Goal: Task Accomplishment & Management: Manage account settings

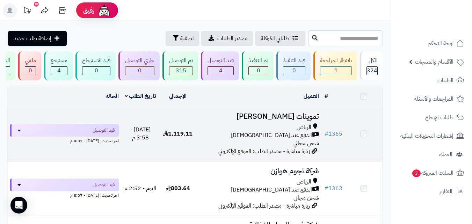
scroll to position [112, 0]
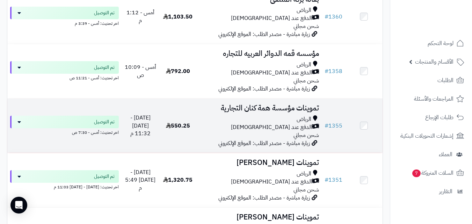
scroll to position [607, 0]
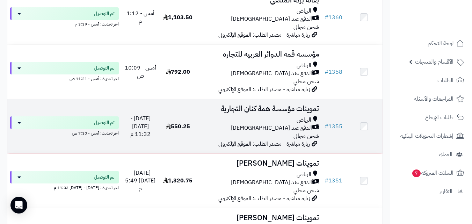
click at [198, 128] on td "تموينات مؤسسة همة كنان التجارية الرياض الدفع عند الاستلام شحن مجاني زيارة مباشر…" at bounding box center [259, 126] width 125 height 54
click at [243, 118] on td "تموينات مؤسسة همة كنان التجارية الرياض الدفع عند الاستلام شحن مجاني زيارة مباشر…" at bounding box center [259, 126] width 125 height 54
click at [246, 124] on div "الرياض" at bounding box center [258, 120] width 119 height 8
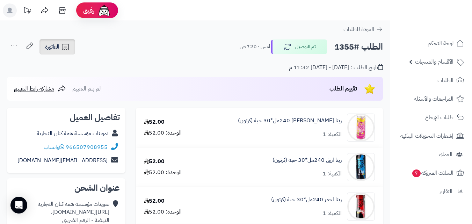
click at [72, 50] on link "الفاتورة" at bounding box center [57, 46] width 36 height 15
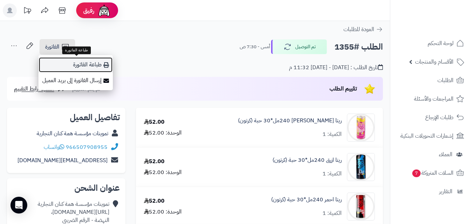
click at [81, 63] on link "طباعة الفاتورة" at bounding box center [75, 65] width 74 height 16
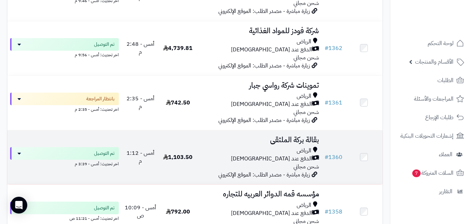
scroll to position [454, 0]
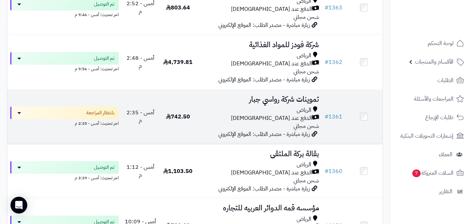
click at [245, 114] on div "الرياض" at bounding box center [258, 110] width 119 height 8
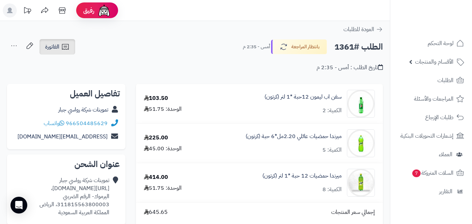
click at [52, 47] on span "الفاتورة" at bounding box center [52, 47] width 14 height 8
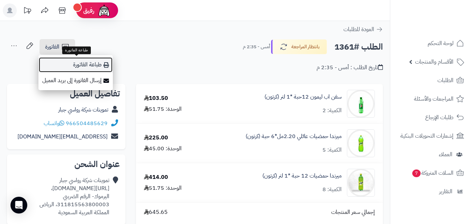
click at [56, 62] on link "طباعة الفاتورة" at bounding box center [75, 65] width 74 height 16
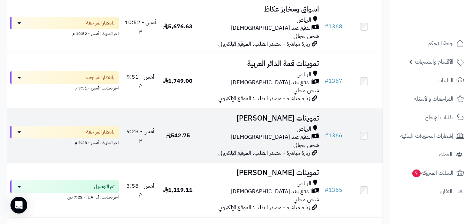
scroll to position [216, 0]
click at [229, 134] on div "الرياض" at bounding box center [258, 130] width 119 height 8
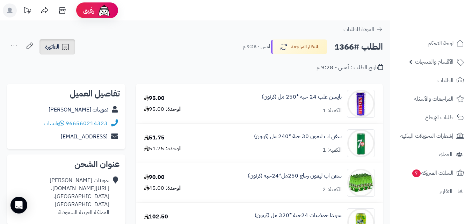
click at [61, 46] on icon at bounding box center [65, 47] width 8 height 8
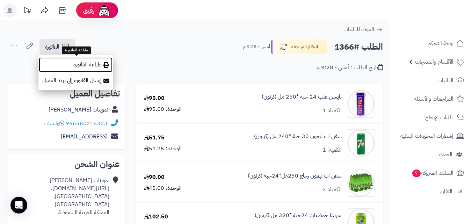
click at [66, 66] on link "طباعة الفاتورة" at bounding box center [75, 65] width 74 height 16
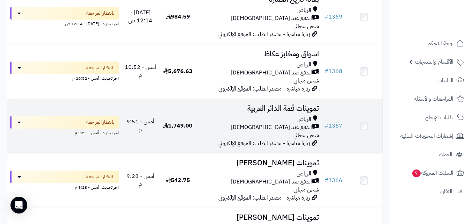
scroll to position [161, 0]
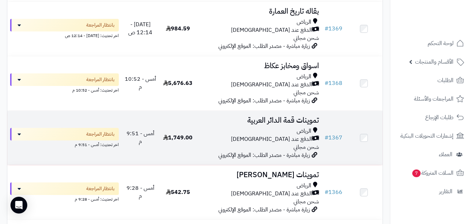
click at [219, 135] on div "الرياض" at bounding box center [258, 131] width 119 height 8
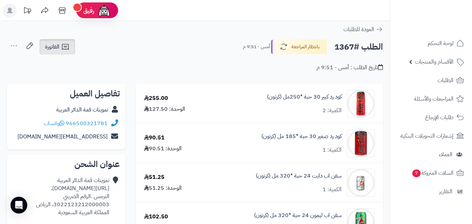
click at [58, 51] on link "الفاتورة" at bounding box center [57, 46] width 36 height 15
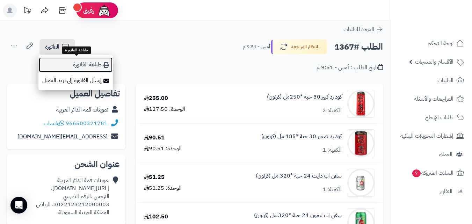
click at [60, 60] on link "طباعة الفاتورة" at bounding box center [75, 65] width 74 height 16
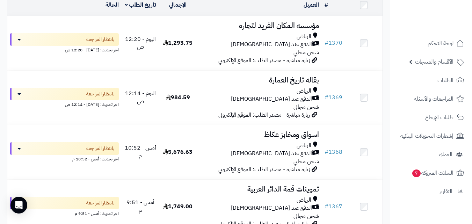
scroll to position [91, 0]
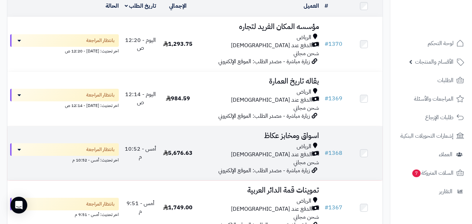
click at [250, 150] on div "الرياض" at bounding box center [258, 146] width 119 height 8
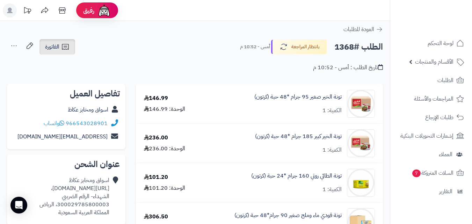
click at [56, 52] on link "الفاتورة" at bounding box center [57, 46] width 36 height 15
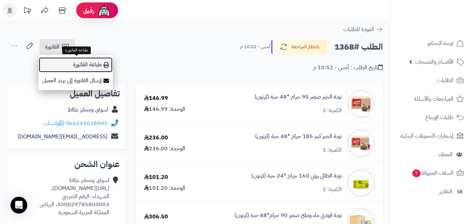
click at [59, 62] on link "طباعة الفاتورة" at bounding box center [75, 65] width 74 height 16
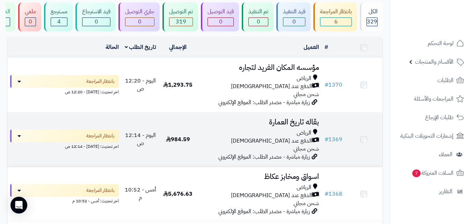
scroll to position [49, 0]
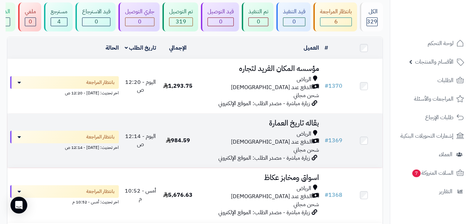
click at [236, 138] on div "الرياض" at bounding box center [258, 134] width 119 height 8
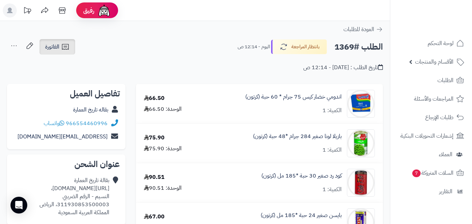
click at [56, 44] on span "الفاتورة" at bounding box center [52, 47] width 14 height 8
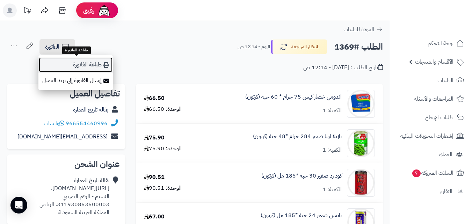
click at [61, 62] on link "طباعة الفاتورة" at bounding box center [75, 65] width 74 height 16
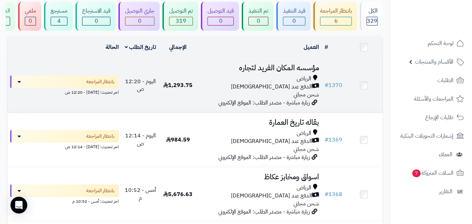
scroll to position [49, 0]
click at [168, 87] on icon at bounding box center [165, 86] width 5 height 6
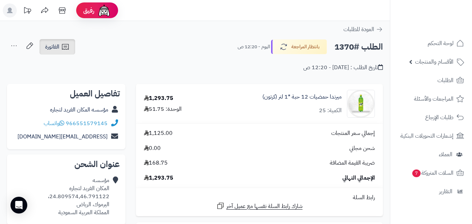
click at [57, 47] on span "الفاتورة" at bounding box center [52, 47] width 14 height 8
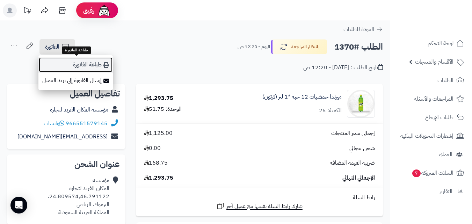
click at [62, 61] on link "طباعة الفاتورة" at bounding box center [75, 65] width 74 height 16
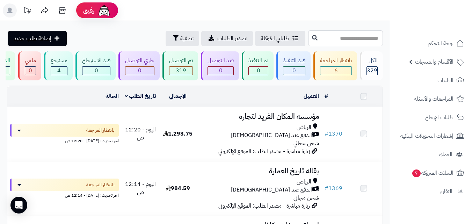
scroll to position [49, 0]
